Goal: Task Accomplishment & Management: Use online tool/utility

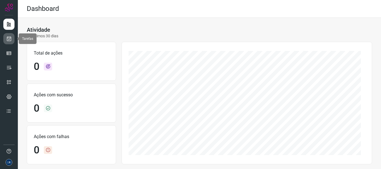
click at [6, 42] on link at bounding box center [8, 38] width 11 height 11
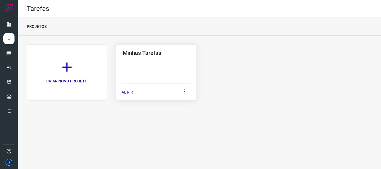
click at [123, 94] on p "ABRIR" at bounding box center [127, 93] width 11 height 6
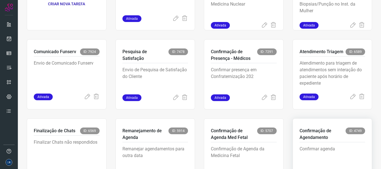
scroll to position [118, 0]
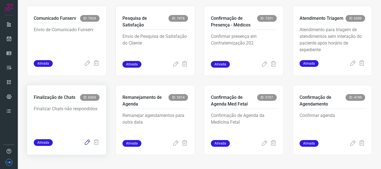
click at [85, 143] on icon at bounding box center [87, 143] width 7 height 7
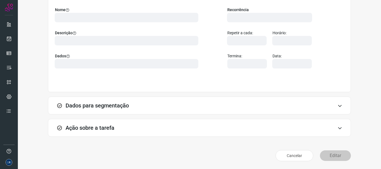
scroll to position [49, 0]
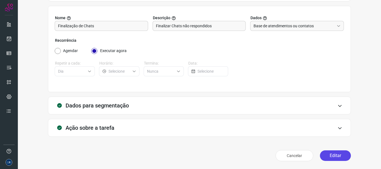
click at [334, 155] on button "Editar" at bounding box center [335, 156] width 31 height 11
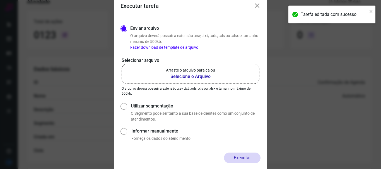
click at [134, 105] on label "Utilizar segmentação" at bounding box center [196, 106] width 130 height 7
click at [126, 105] on input "Utilizar segmentação" at bounding box center [124, 112] width 6 height 21
radio input "true"
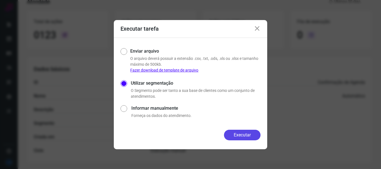
click at [225, 133] on button "Executar" at bounding box center [242, 135] width 37 height 11
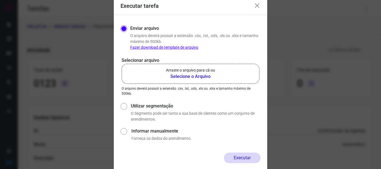
click at [256, 5] on icon at bounding box center [257, 6] width 7 height 7
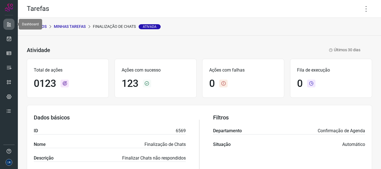
click at [10, 26] on icon at bounding box center [9, 24] width 6 height 6
